Goal: Task Accomplishment & Management: Use online tool/utility

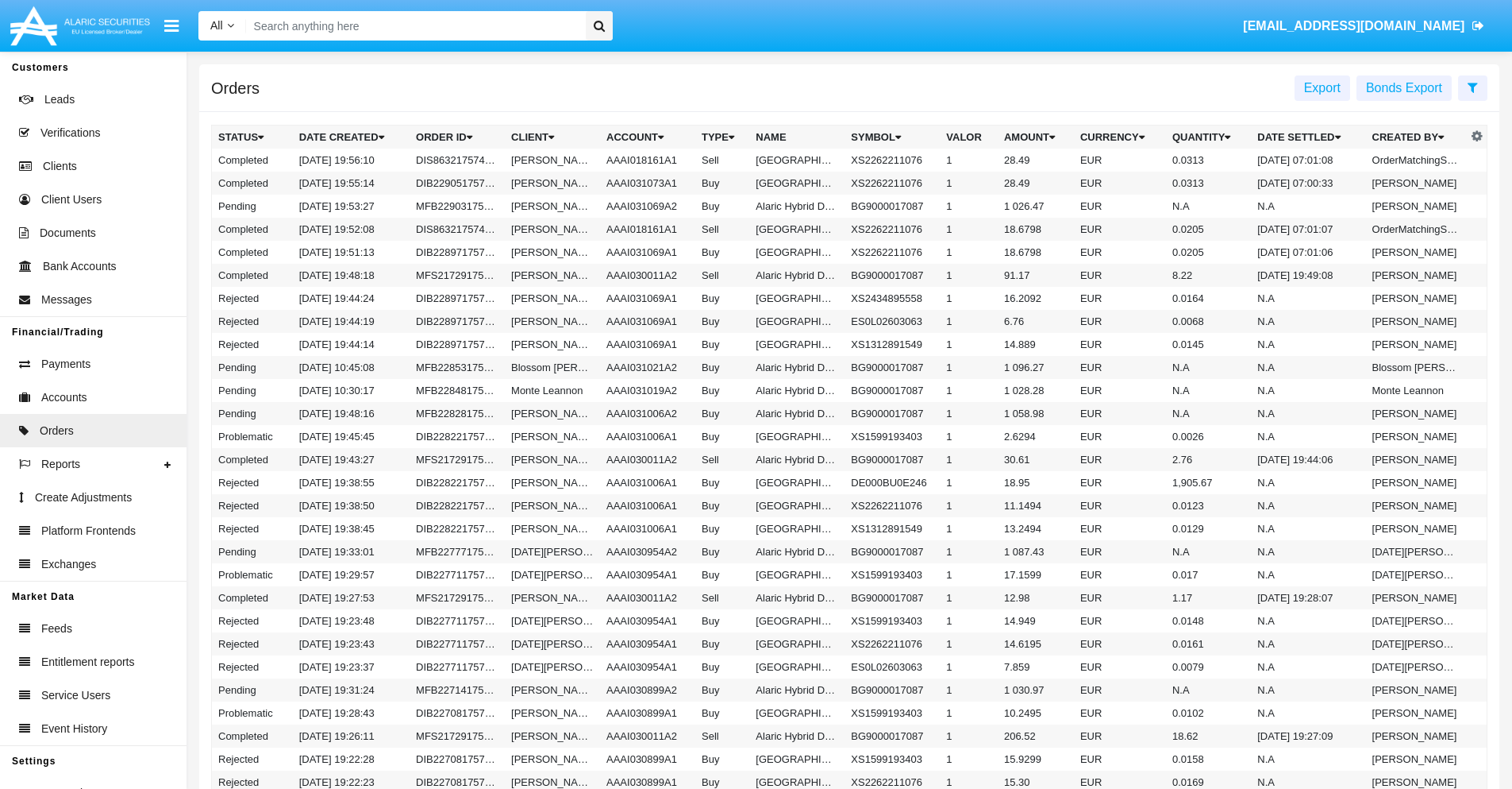
click at [1323, 87] on span "Export" at bounding box center [1323, 88] width 37 height 13
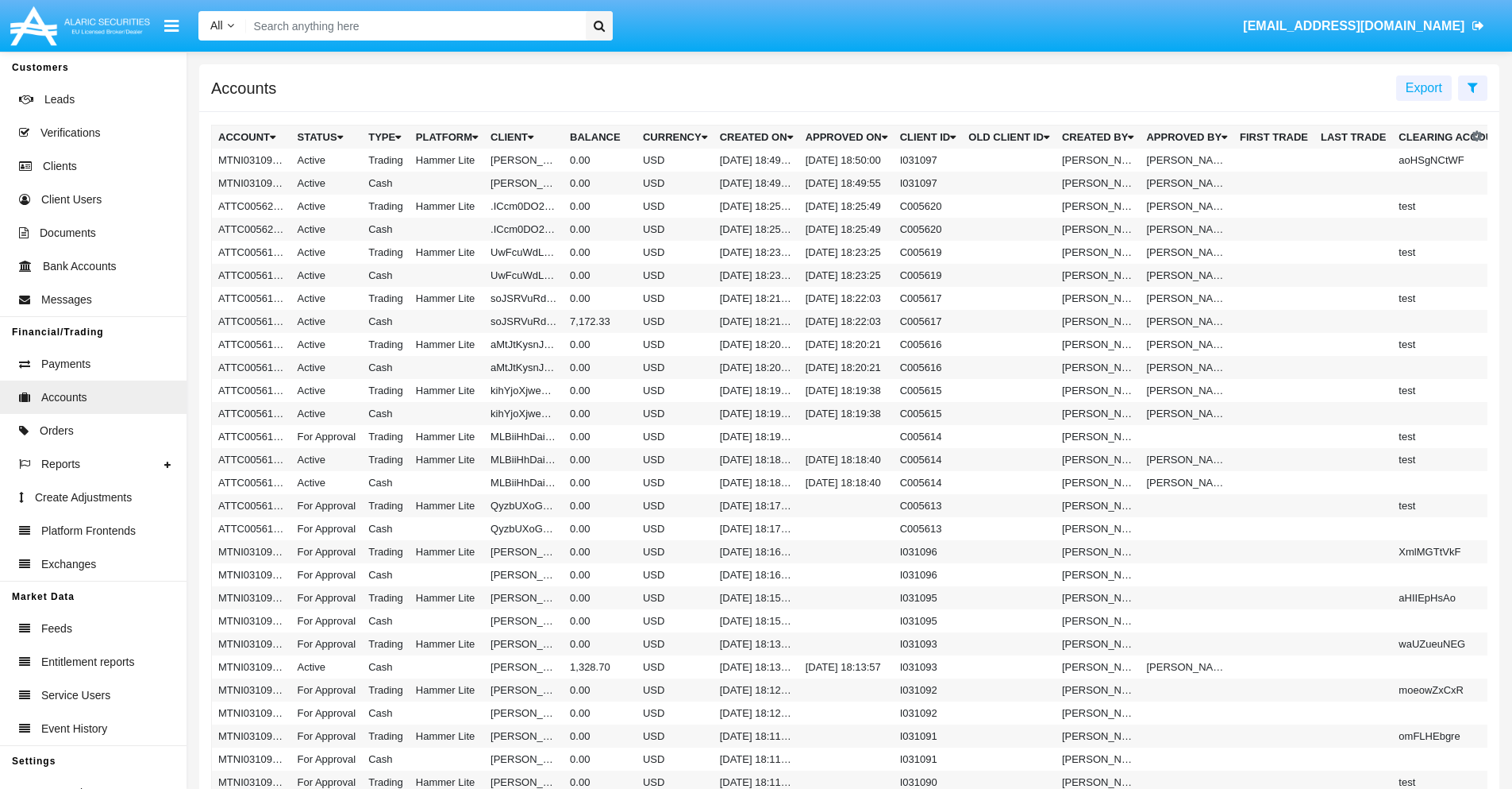
click at [1424, 87] on span "Export" at bounding box center [1424, 88] width 37 height 13
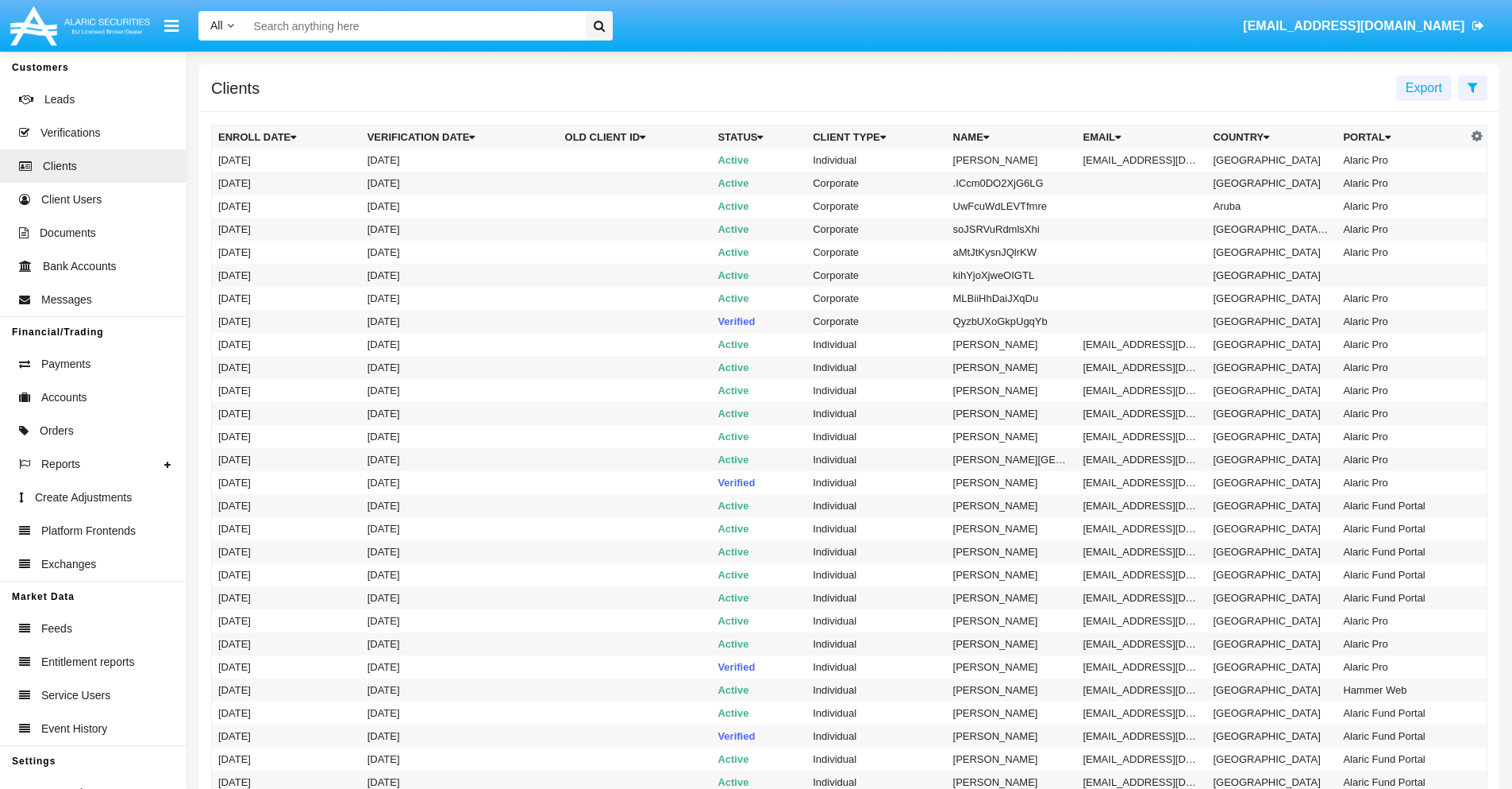
click at [1424, 87] on span "Export" at bounding box center [1424, 88] width 37 height 13
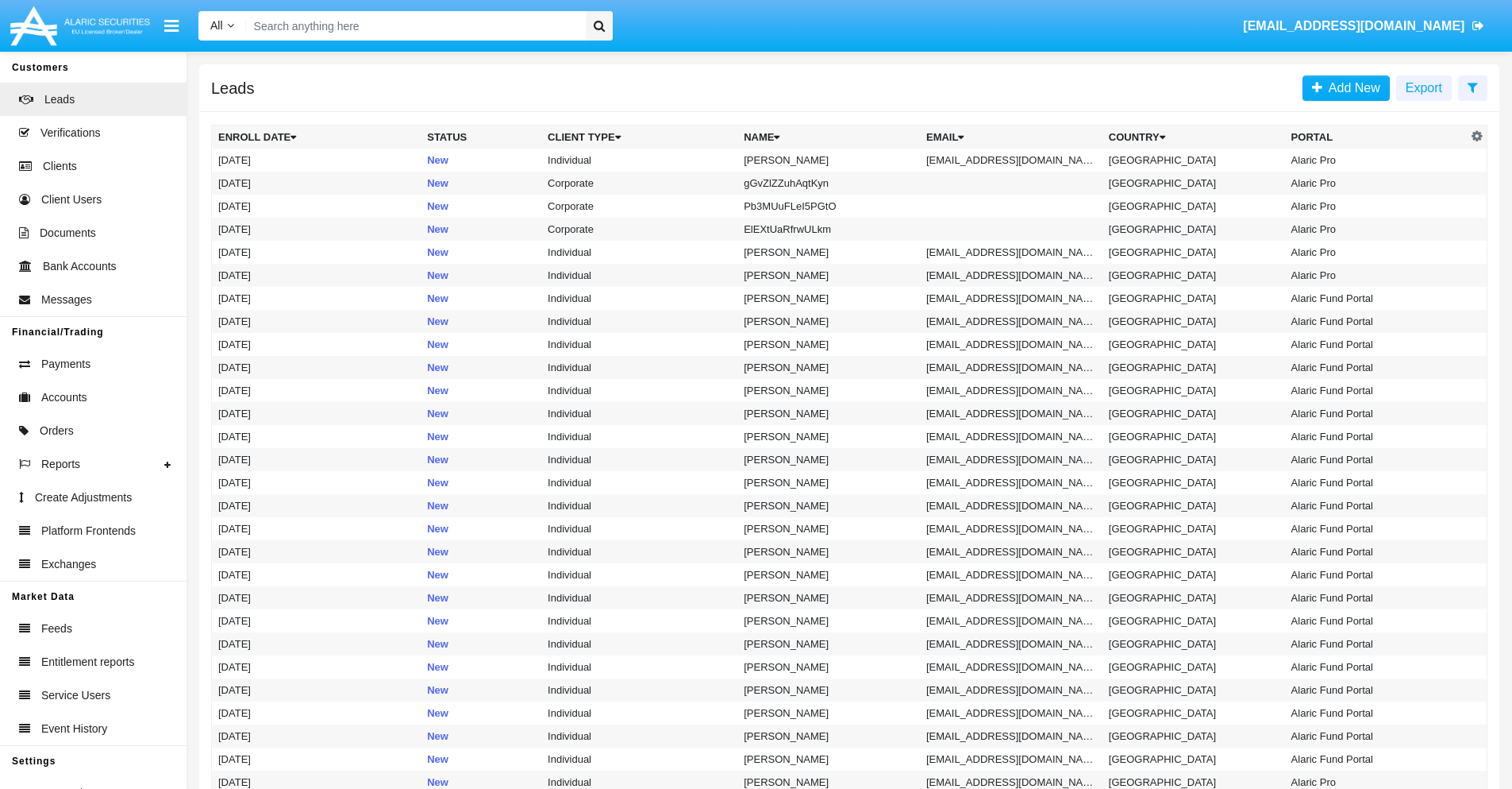
click at [1424, 87] on span "Export" at bounding box center [1424, 88] width 37 height 13
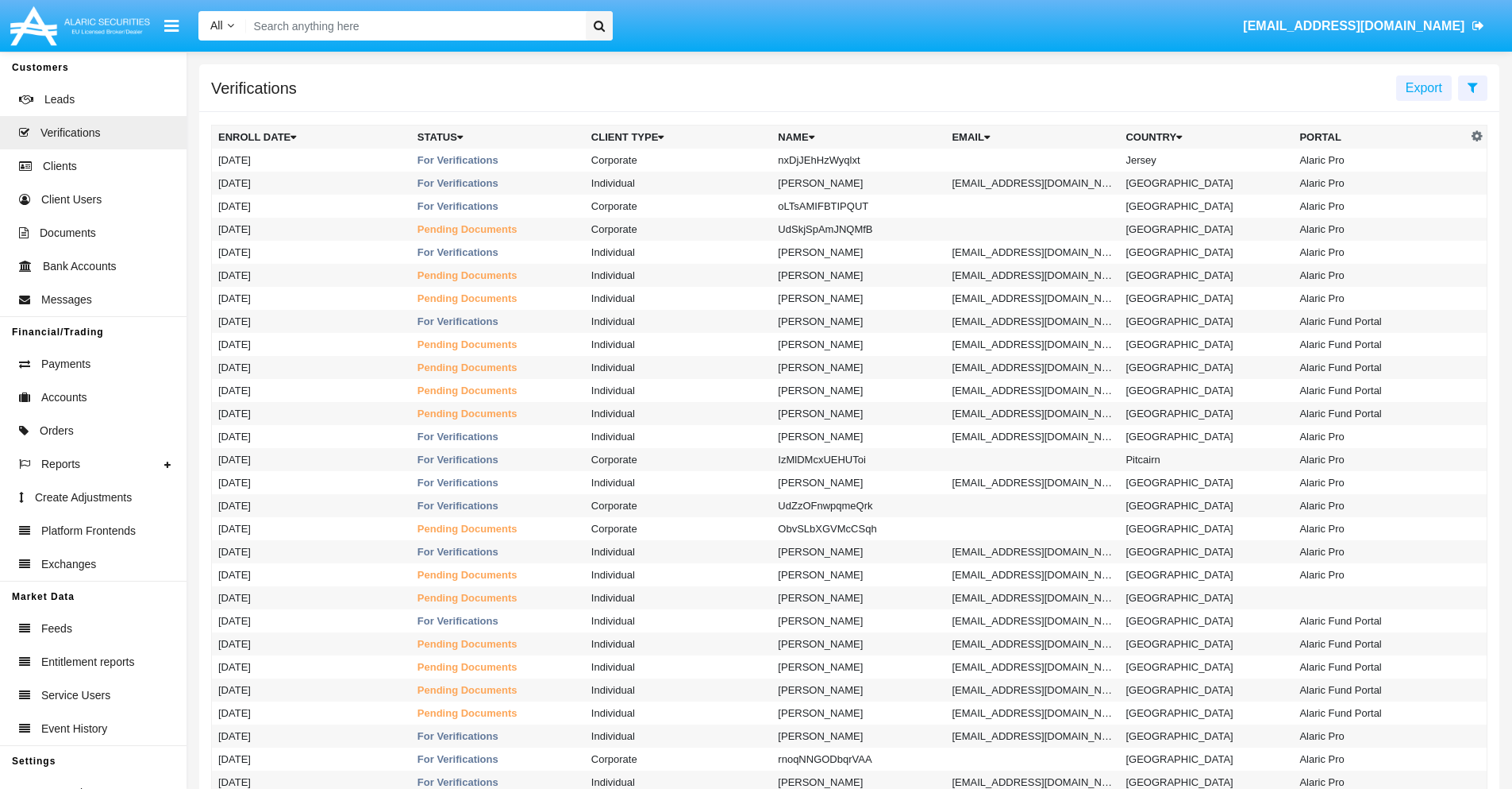
click at [1424, 87] on span "Export" at bounding box center [1424, 88] width 37 height 13
